Goal: Task Accomplishment & Management: Manage account settings

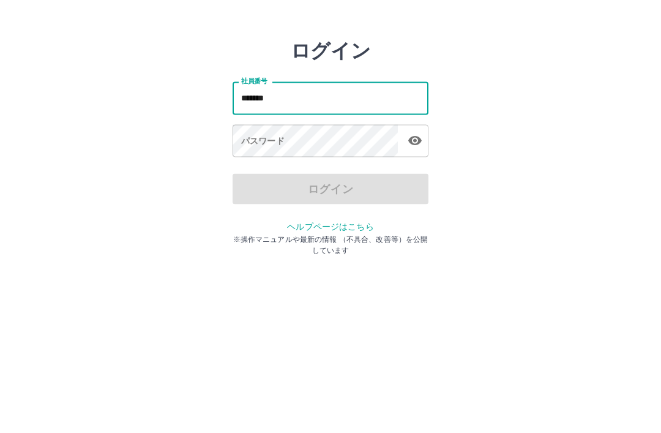
type input "*******"
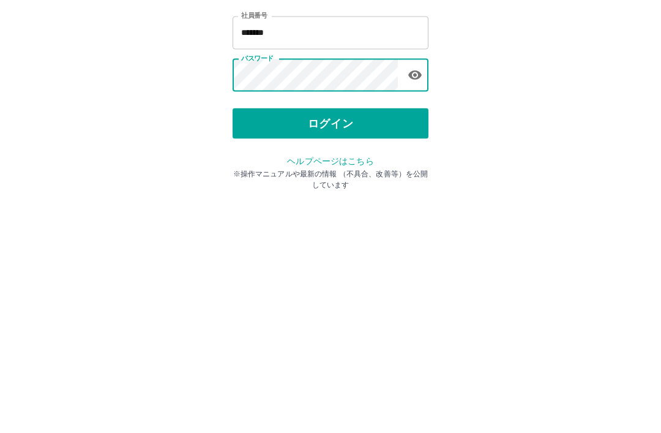
click at [336, 212] on button "ログイン" at bounding box center [331, 227] width 196 height 31
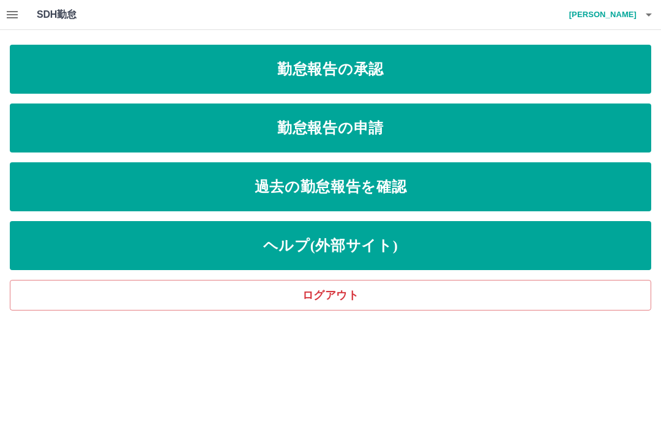
click at [371, 77] on link "勤怠報告の承認" at bounding box center [331, 69] width 642 height 49
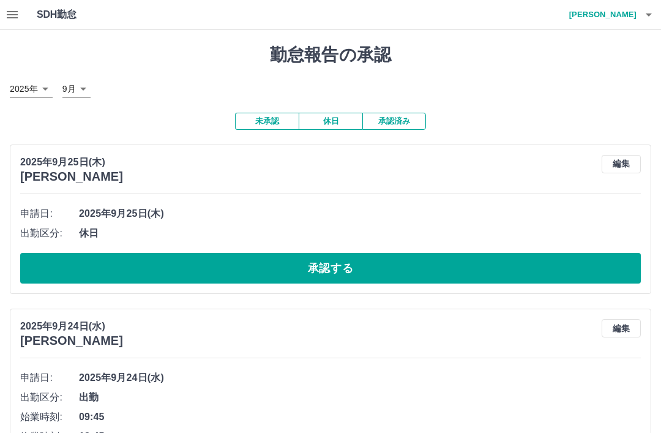
click at [620, 170] on button "編集" at bounding box center [621, 164] width 39 height 18
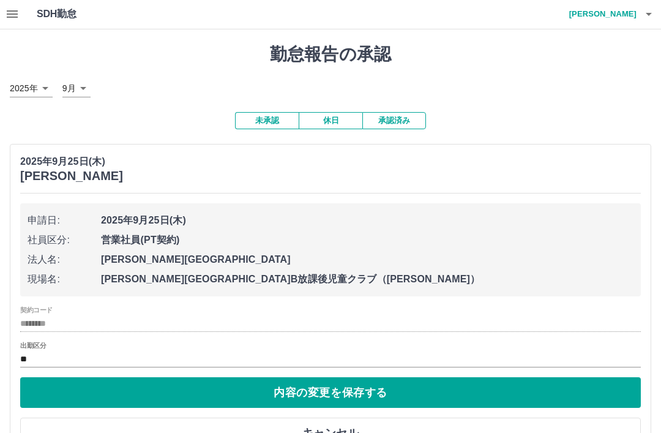
scroll to position [18, 0]
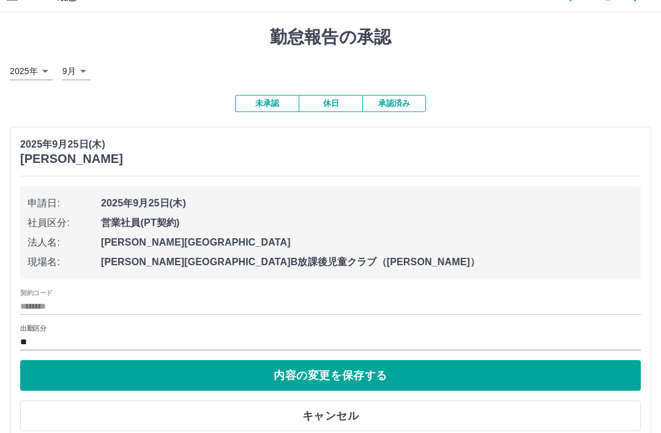
click at [337, 414] on button "キャンセル" at bounding box center [330, 416] width 621 height 31
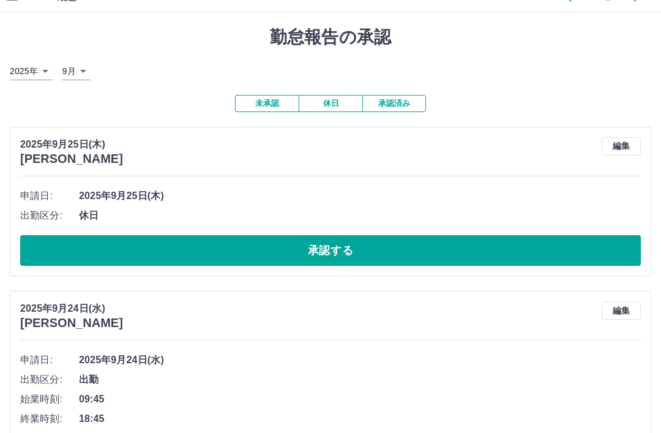
click at [340, 252] on button "承認する" at bounding box center [330, 250] width 621 height 31
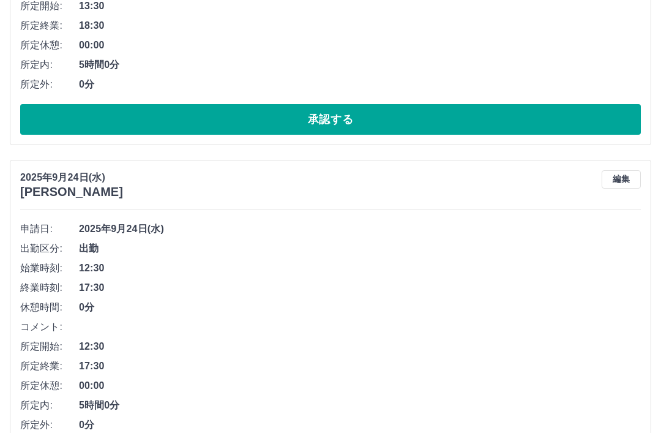
scroll to position [1033, 0]
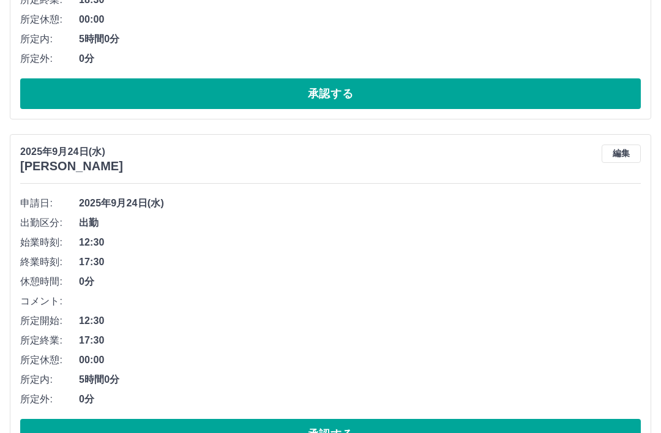
click at [620, 153] on button "編集" at bounding box center [621, 154] width 39 height 18
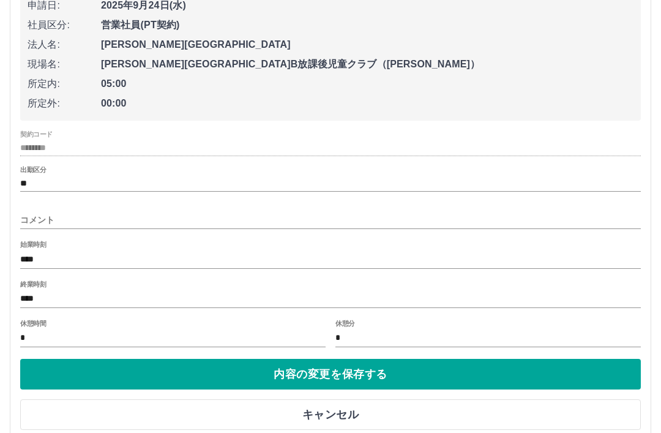
scroll to position [1237, 0]
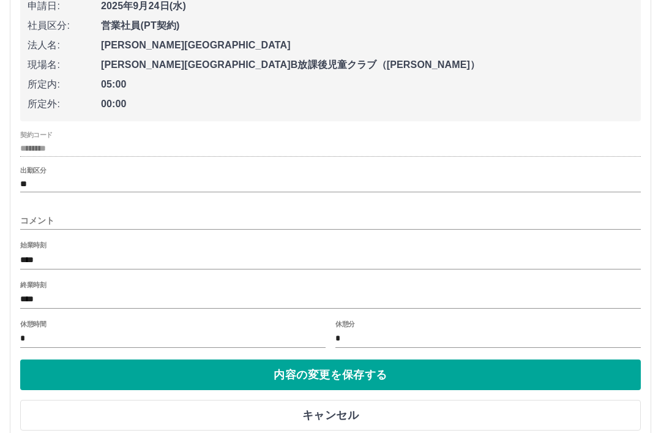
click at [335, 409] on button "キャンセル" at bounding box center [330, 415] width 621 height 31
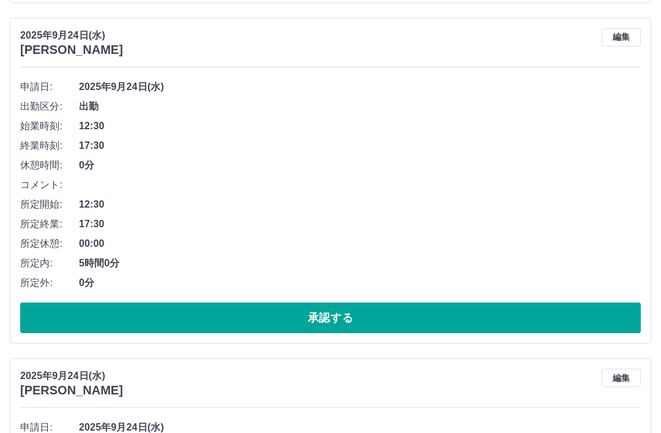
click at [337, 315] on button "承認する" at bounding box center [330, 318] width 621 height 31
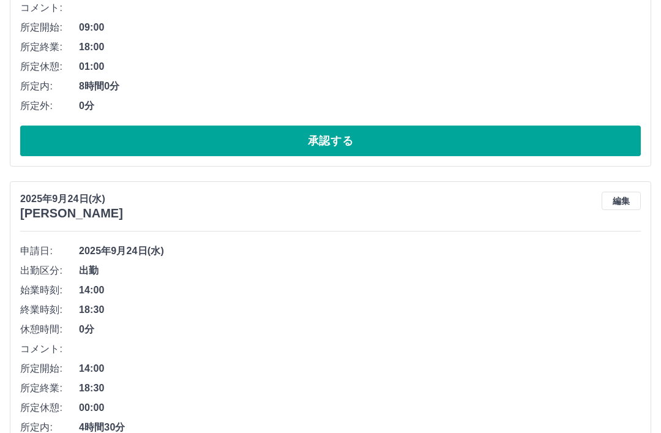
scroll to position [1667, 0]
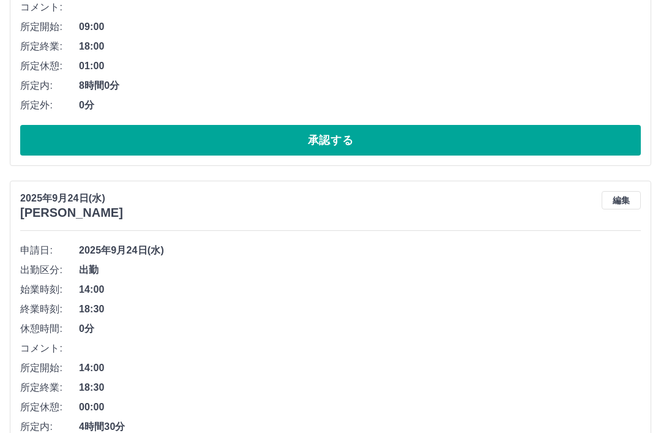
click at [624, 198] on button "編集" at bounding box center [621, 201] width 39 height 18
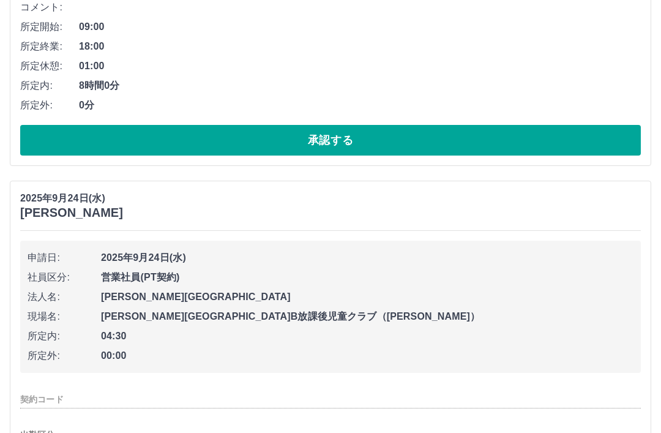
type input "********"
type input "**"
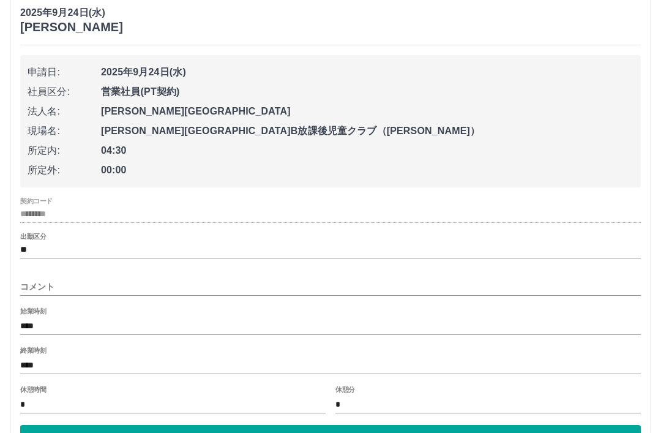
scroll to position [1866, 0]
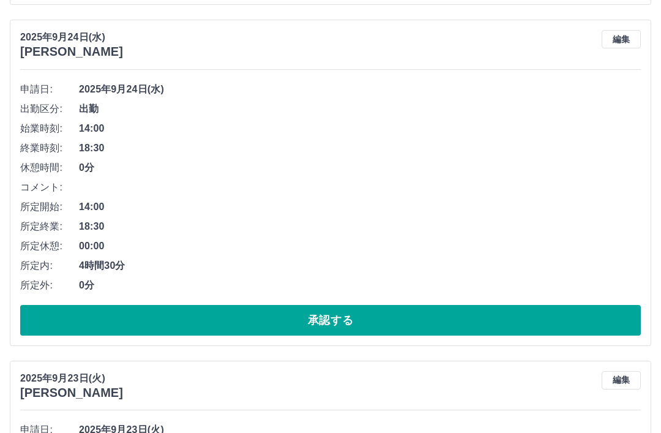
scroll to position [1814, 0]
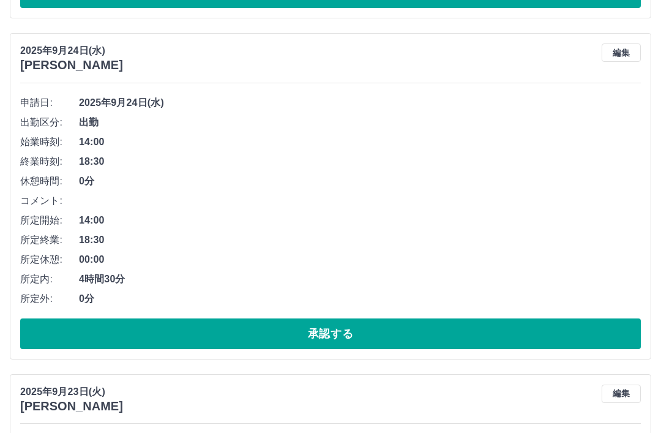
click at [331, 338] on button "承認する" at bounding box center [330, 334] width 621 height 31
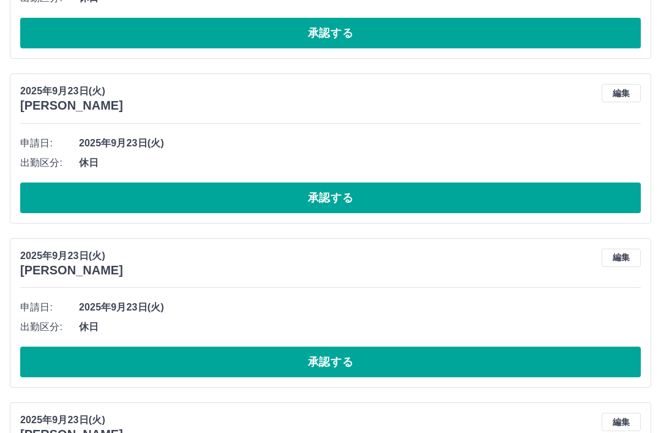
scroll to position [2267, 0]
click at [625, 260] on button "編集" at bounding box center [621, 258] width 39 height 18
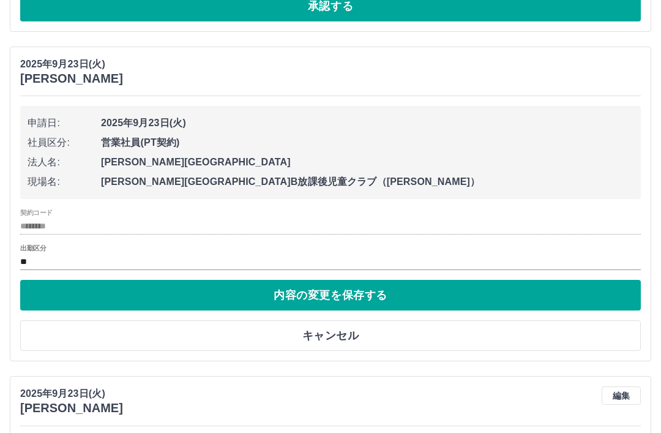
click at [341, 336] on button "キャンセル" at bounding box center [330, 336] width 621 height 31
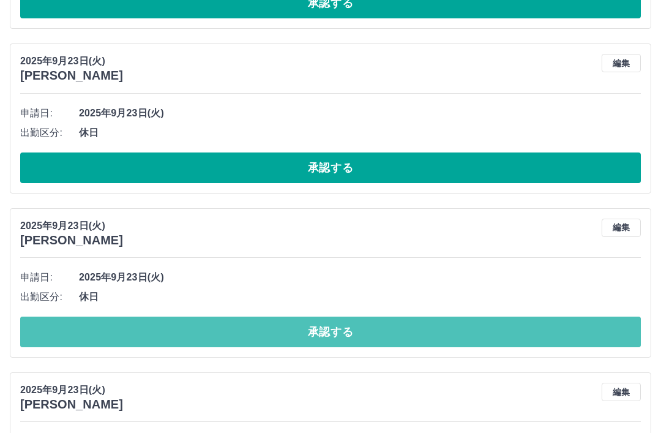
scroll to position [2297, 0]
click at [330, 326] on button "承認する" at bounding box center [330, 332] width 621 height 31
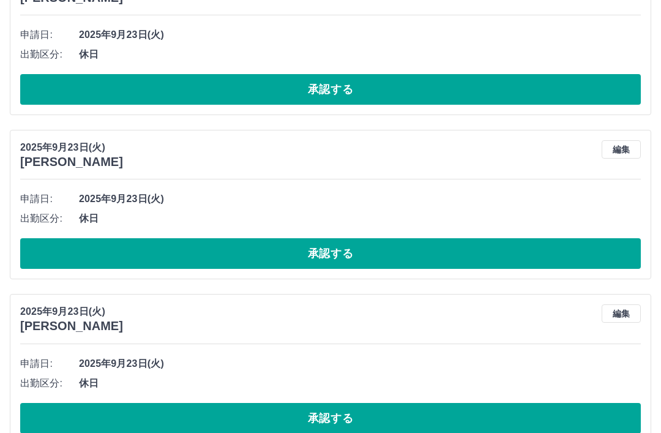
scroll to position [2540, 0]
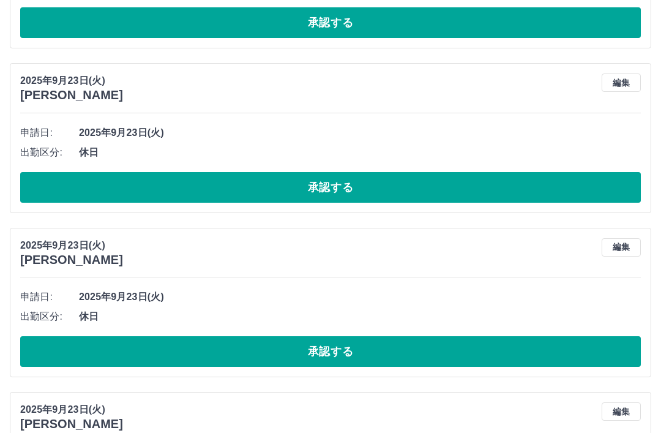
scroll to position [1783, 0]
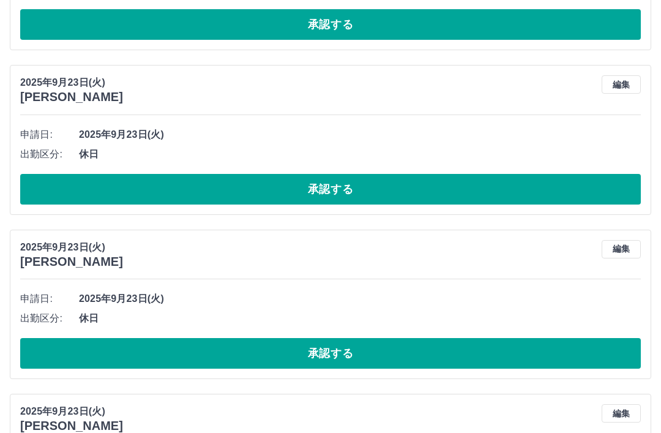
click at [624, 246] on button "編集" at bounding box center [621, 249] width 39 height 18
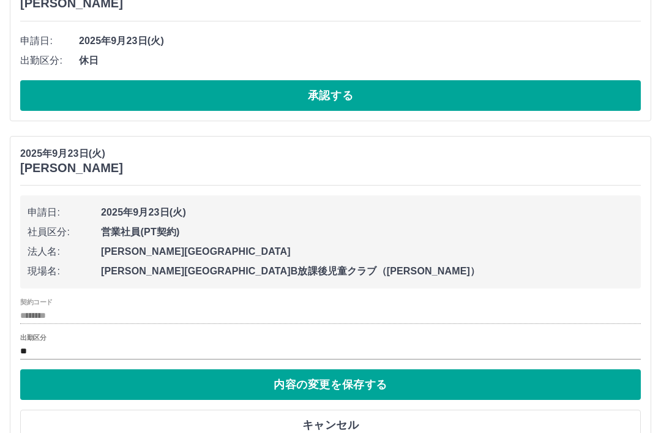
scroll to position [1882, 0]
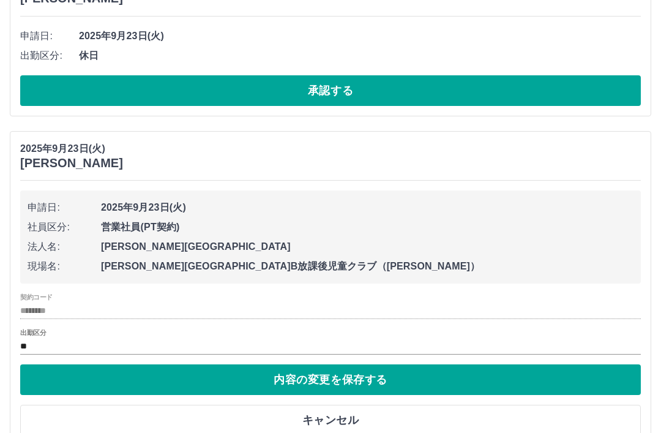
click at [336, 415] on button "キャンセル" at bounding box center [330, 420] width 621 height 31
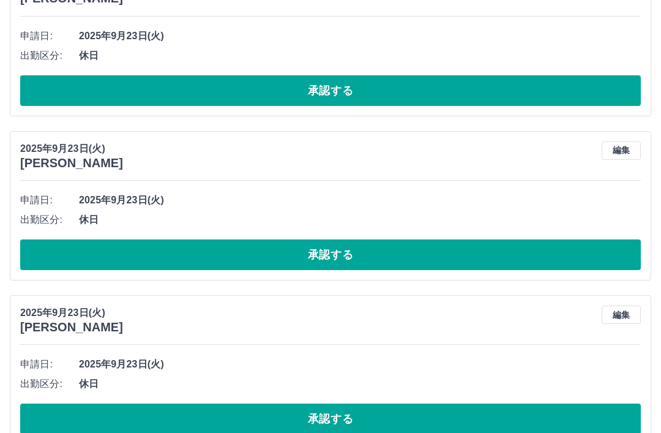
click at [333, 256] on button "承認する" at bounding box center [330, 254] width 621 height 31
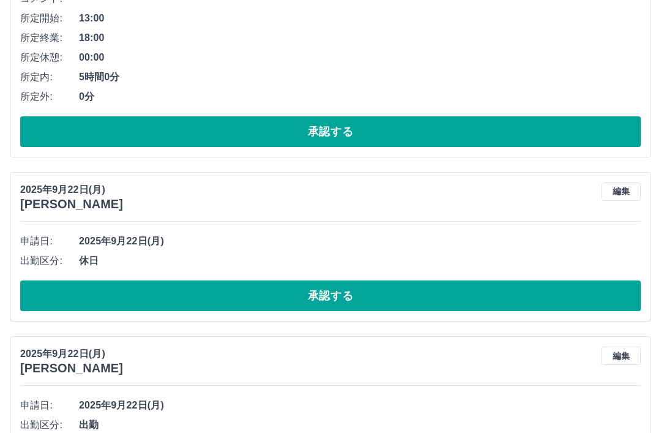
scroll to position [4026, 0]
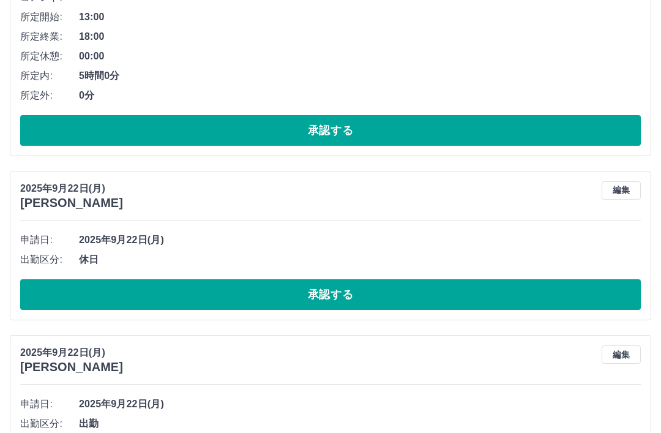
click at [620, 187] on button "編集" at bounding box center [621, 190] width 39 height 18
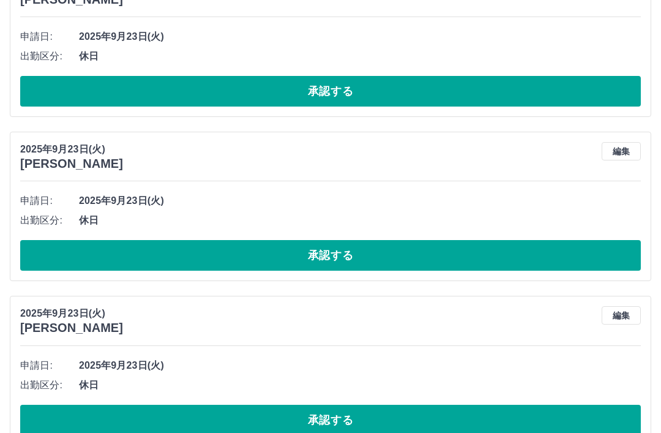
scroll to position [2045, 0]
click at [620, 314] on button "編集" at bounding box center [621, 315] width 39 height 18
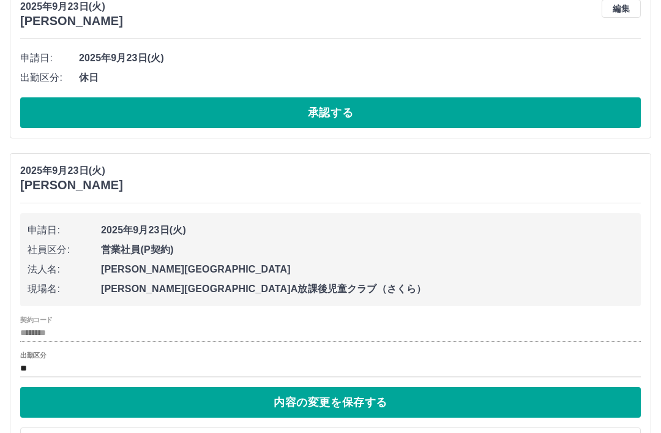
scroll to position [2188, 0]
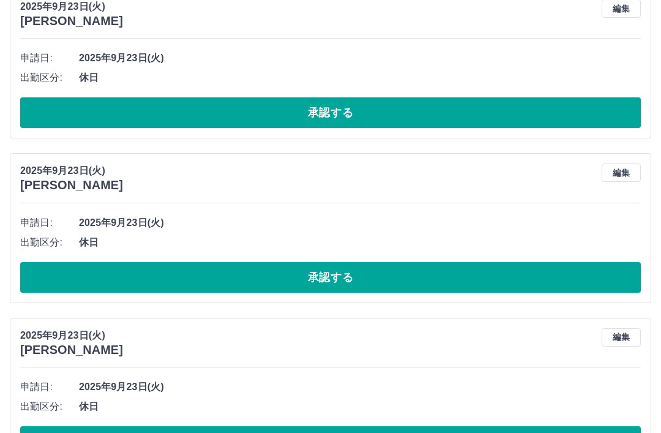
click at [339, 282] on button "承認する" at bounding box center [330, 277] width 621 height 31
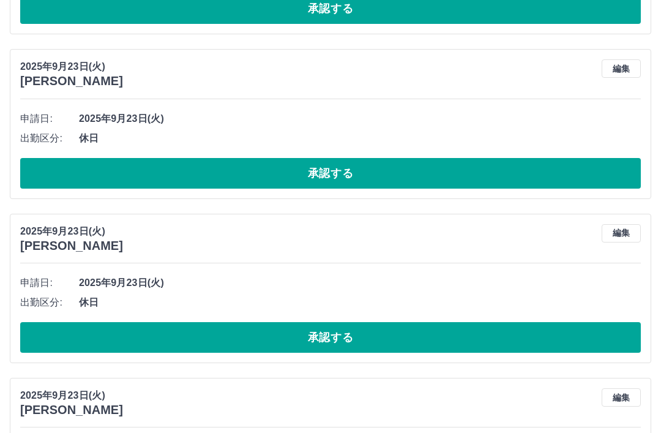
scroll to position [1798, 0]
click at [504, 276] on span "2025年9月23日(火)" at bounding box center [360, 283] width 562 height 15
click at [619, 234] on button "編集" at bounding box center [621, 233] width 39 height 18
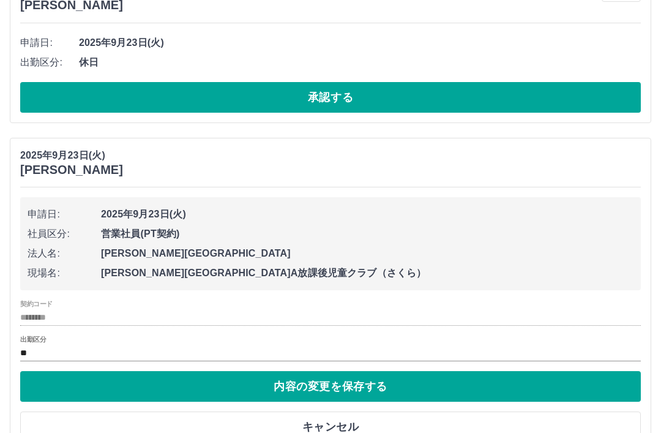
scroll to position [1873, 0]
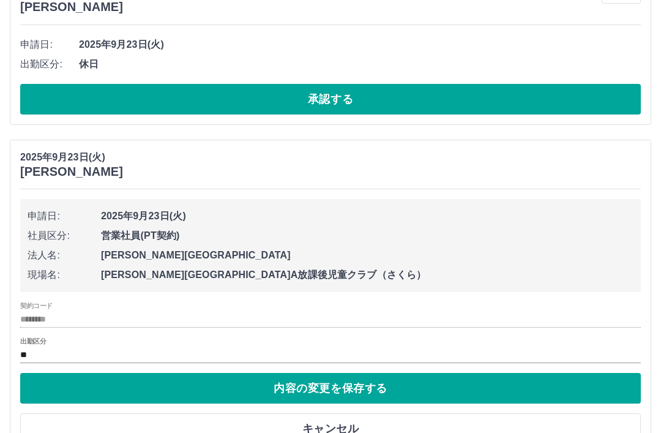
click at [342, 423] on button "キャンセル" at bounding box center [330, 428] width 621 height 31
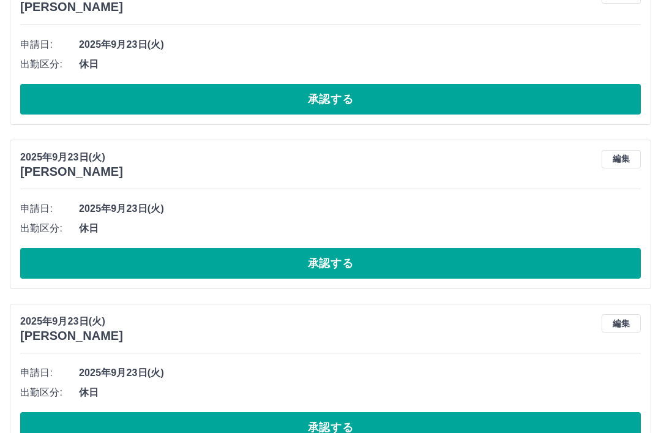
click at [342, 265] on button "承認する" at bounding box center [330, 263] width 621 height 31
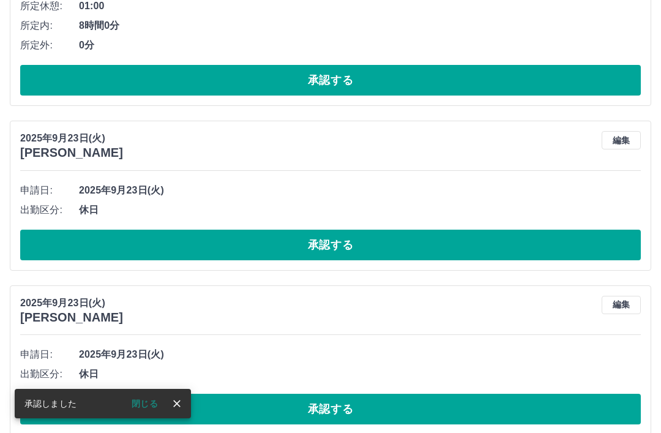
scroll to position [1724, 0]
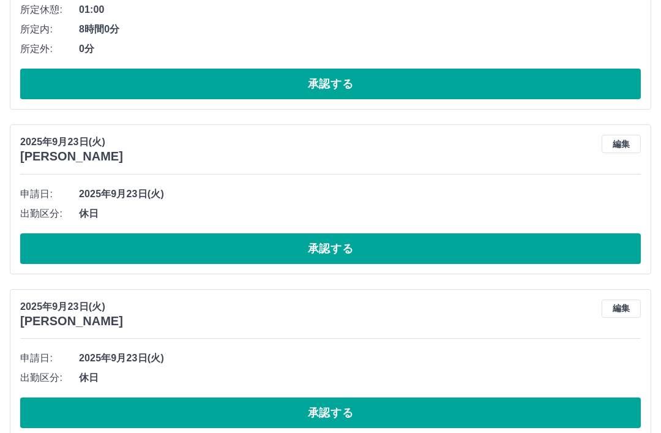
click at [624, 146] on button "編集" at bounding box center [621, 144] width 39 height 18
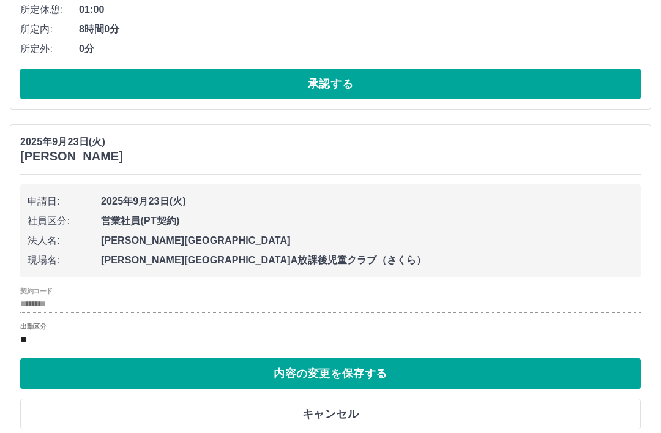
click at [339, 412] on button "キャンセル" at bounding box center [330, 414] width 621 height 31
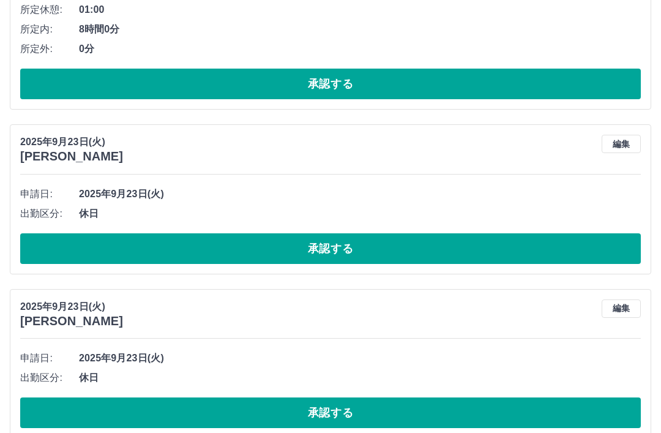
click at [340, 249] on button "承認する" at bounding box center [330, 248] width 621 height 31
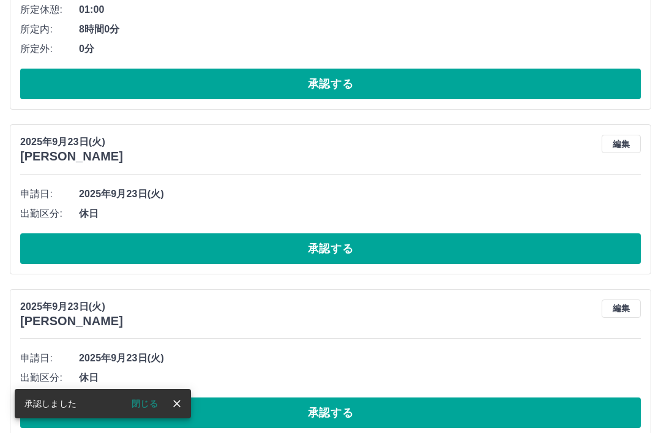
click at [627, 137] on button "編集" at bounding box center [621, 144] width 39 height 18
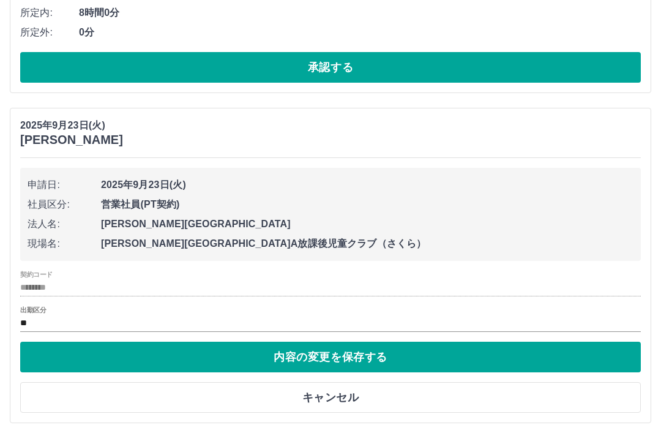
scroll to position [1747, 0]
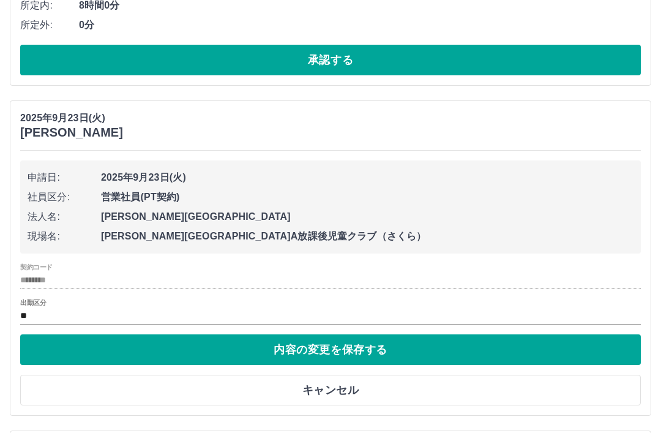
click at [342, 377] on button "キャンセル" at bounding box center [330, 390] width 621 height 31
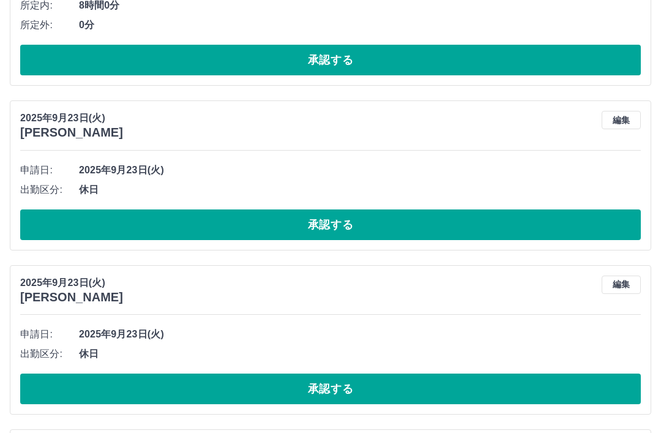
click at [337, 229] on button "承認する" at bounding box center [330, 224] width 621 height 31
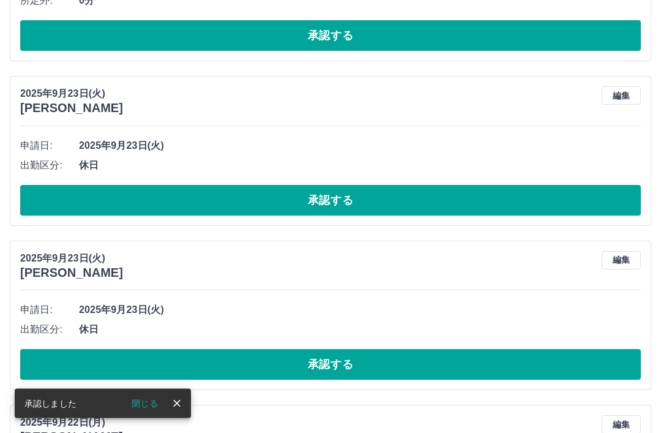
scroll to position [1775, 0]
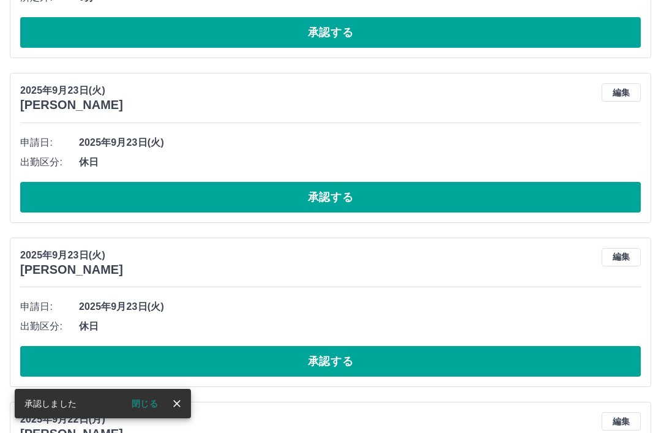
click at [626, 252] on button "編集" at bounding box center [621, 257] width 39 height 18
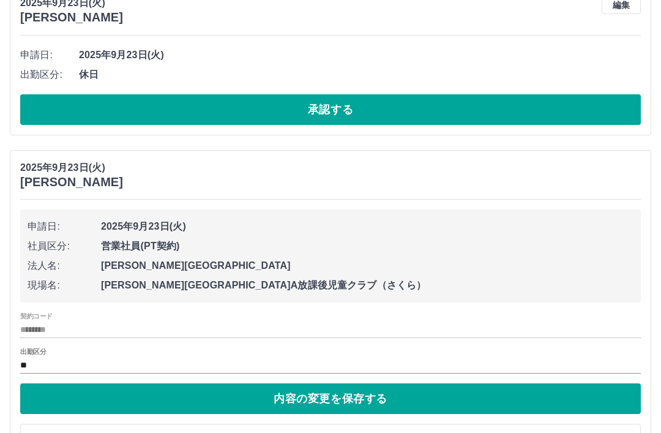
scroll to position [1861, 0]
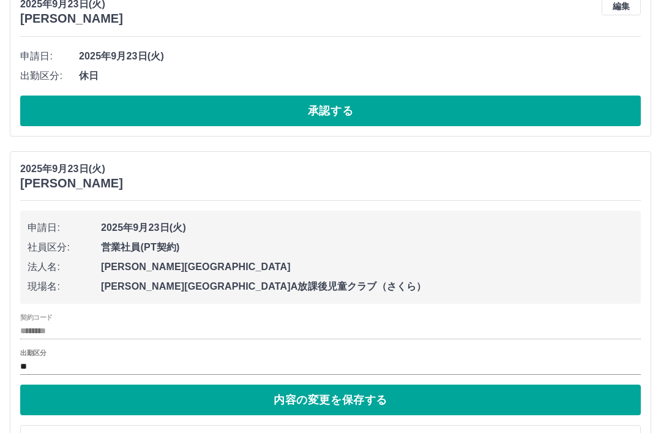
click at [341, 432] on button "キャンセル" at bounding box center [330, 440] width 621 height 31
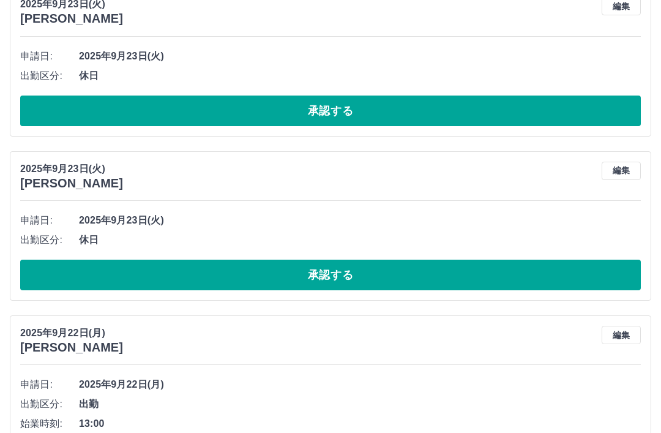
click at [348, 267] on button "承認する" at bounding box center [330, 275] width 621 height 31
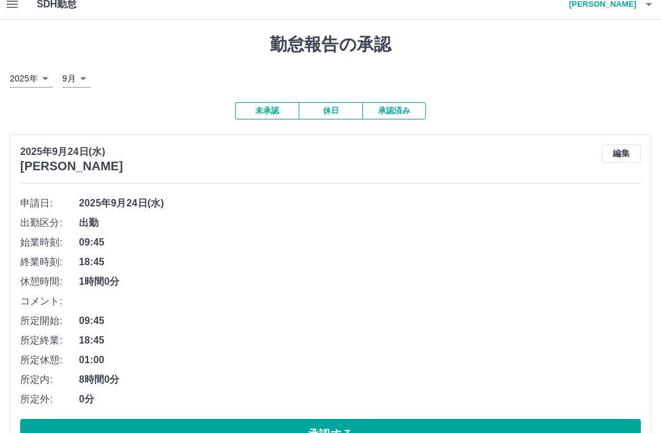
scroll to position [0, 0]
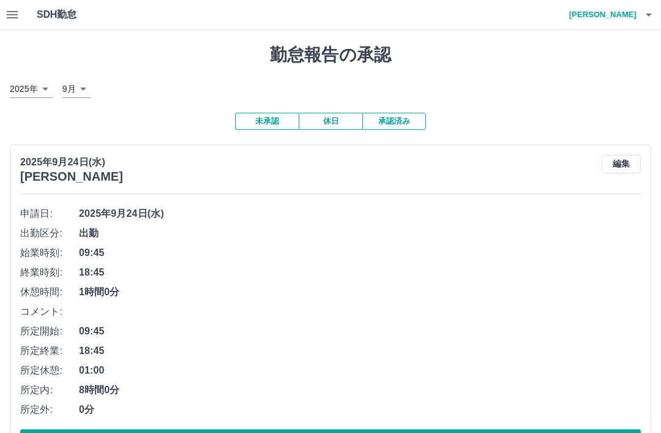
click at [629, 16] on h4 "木村　久美子" at bounding box center [599, 14] width 73 height 29
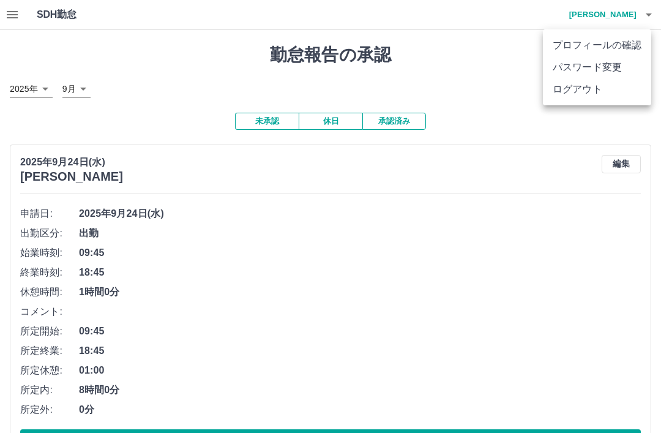
click at [589, 95] on li "ログアウト" at bounding box center [597, 89] width 108 height 22
